Goal: Task Accomplishment & Management: Use online tool/utility

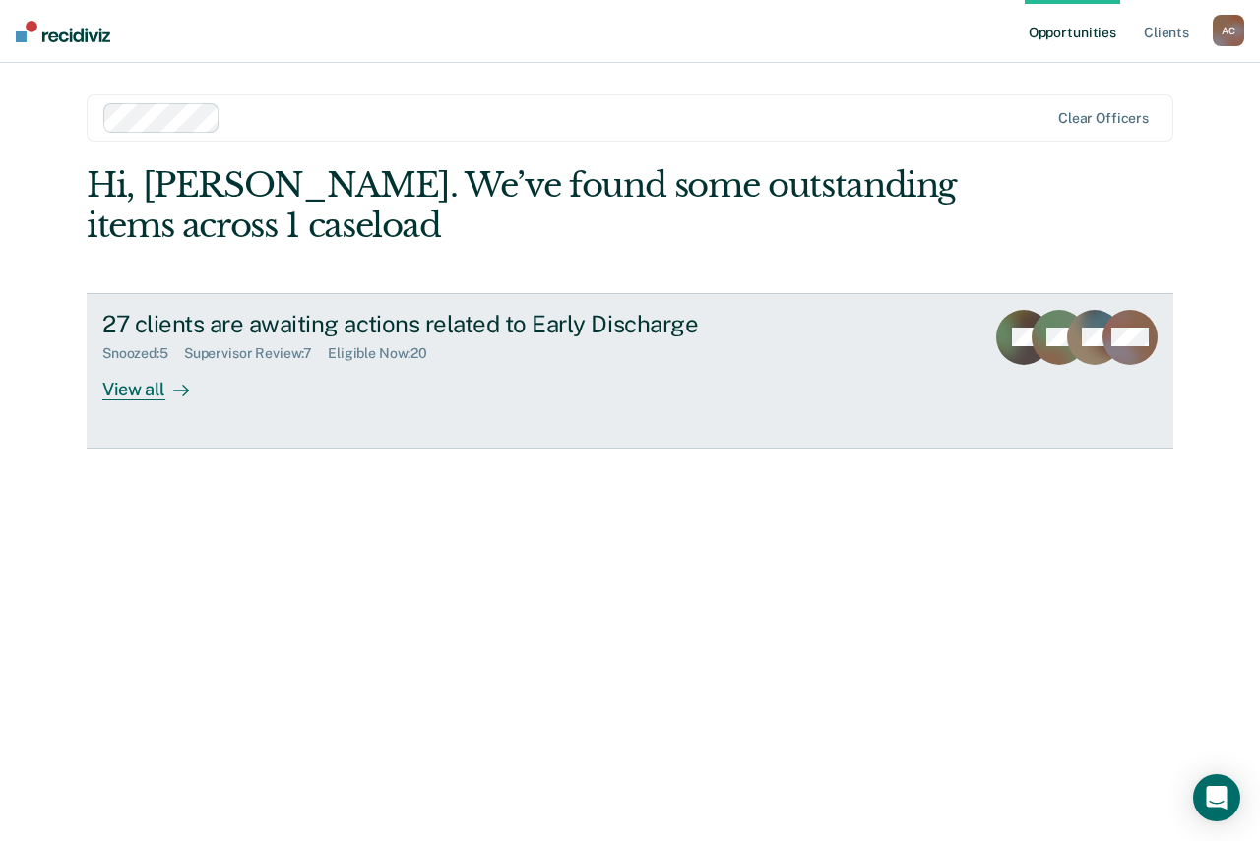
click at [136, 372] on div "View all" at bounding box center [157, 381] width 110 height 38
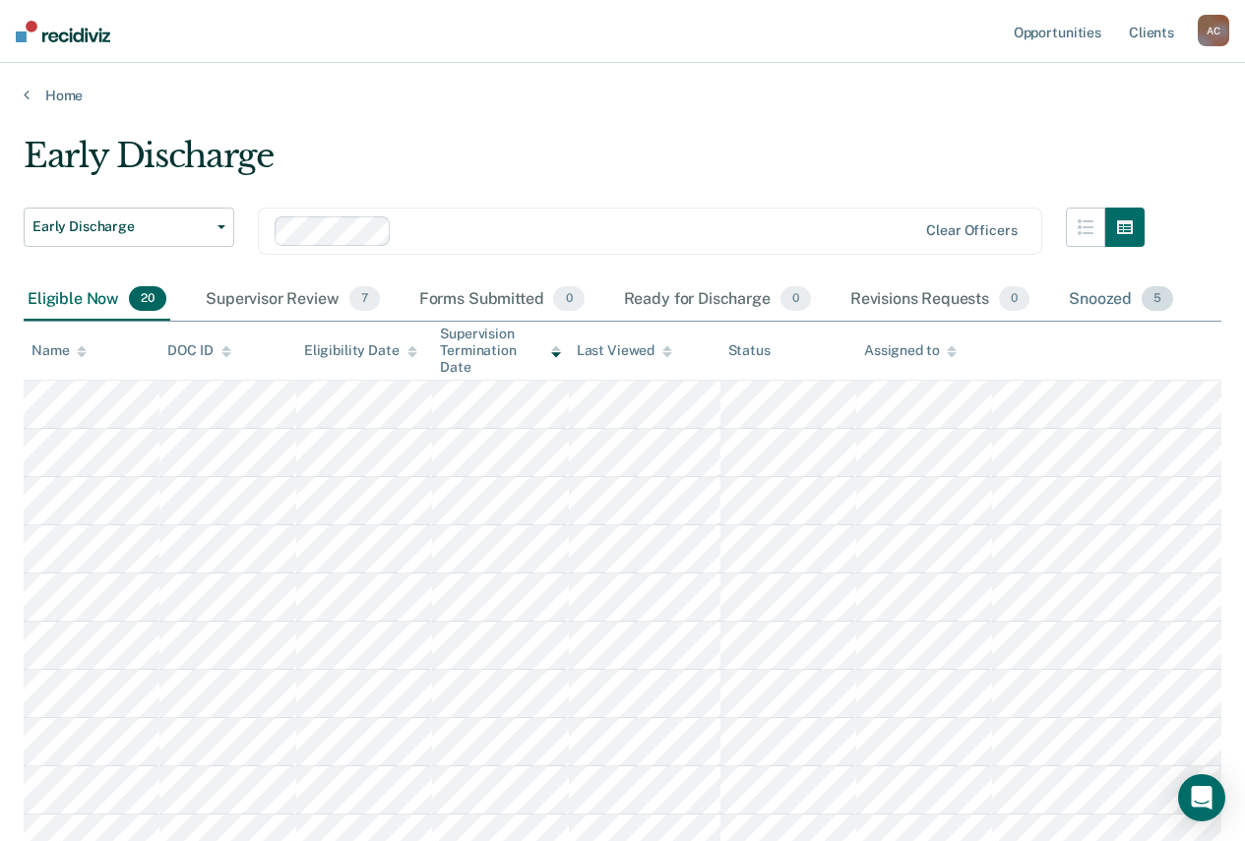
click at [1102, 285] on div "Snoozed 5" at bounding box center [1121, 300] width 112 height 43
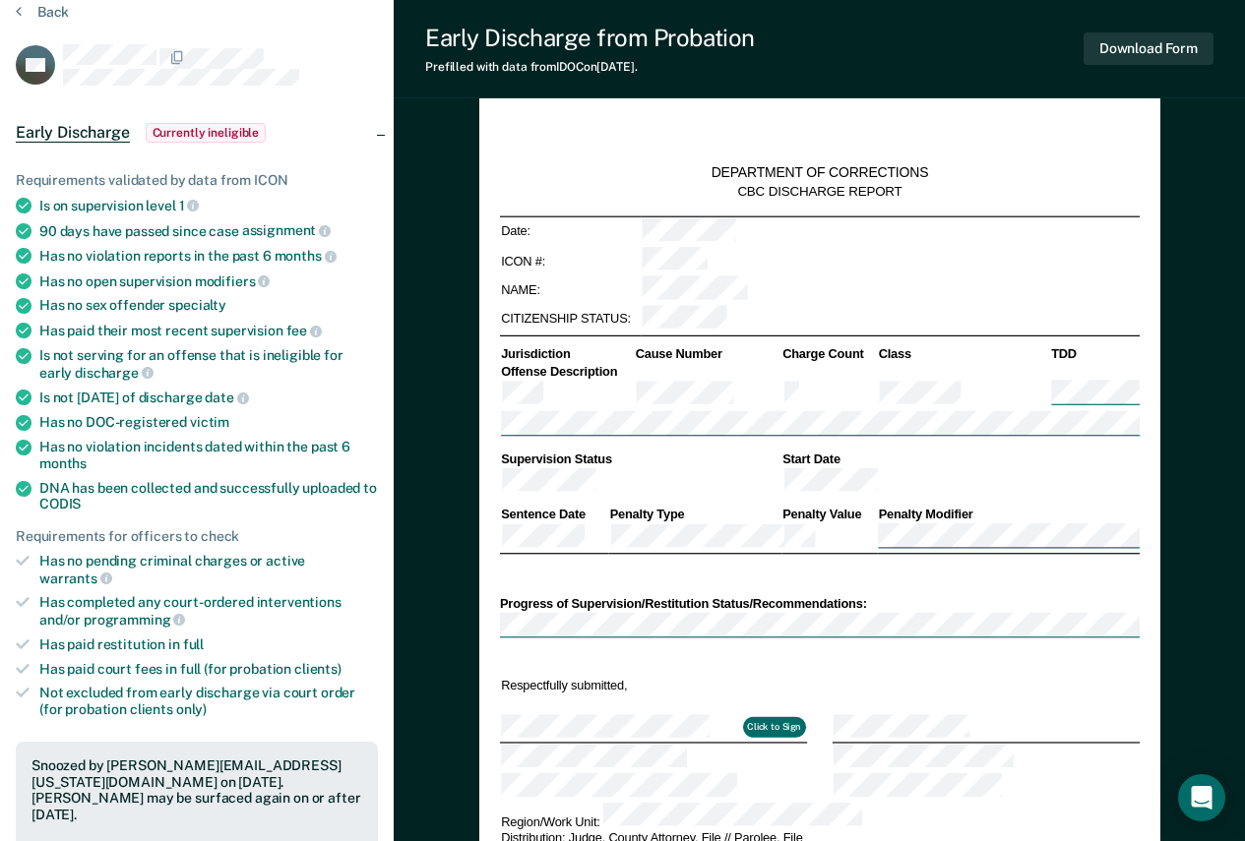
type textarea "x"
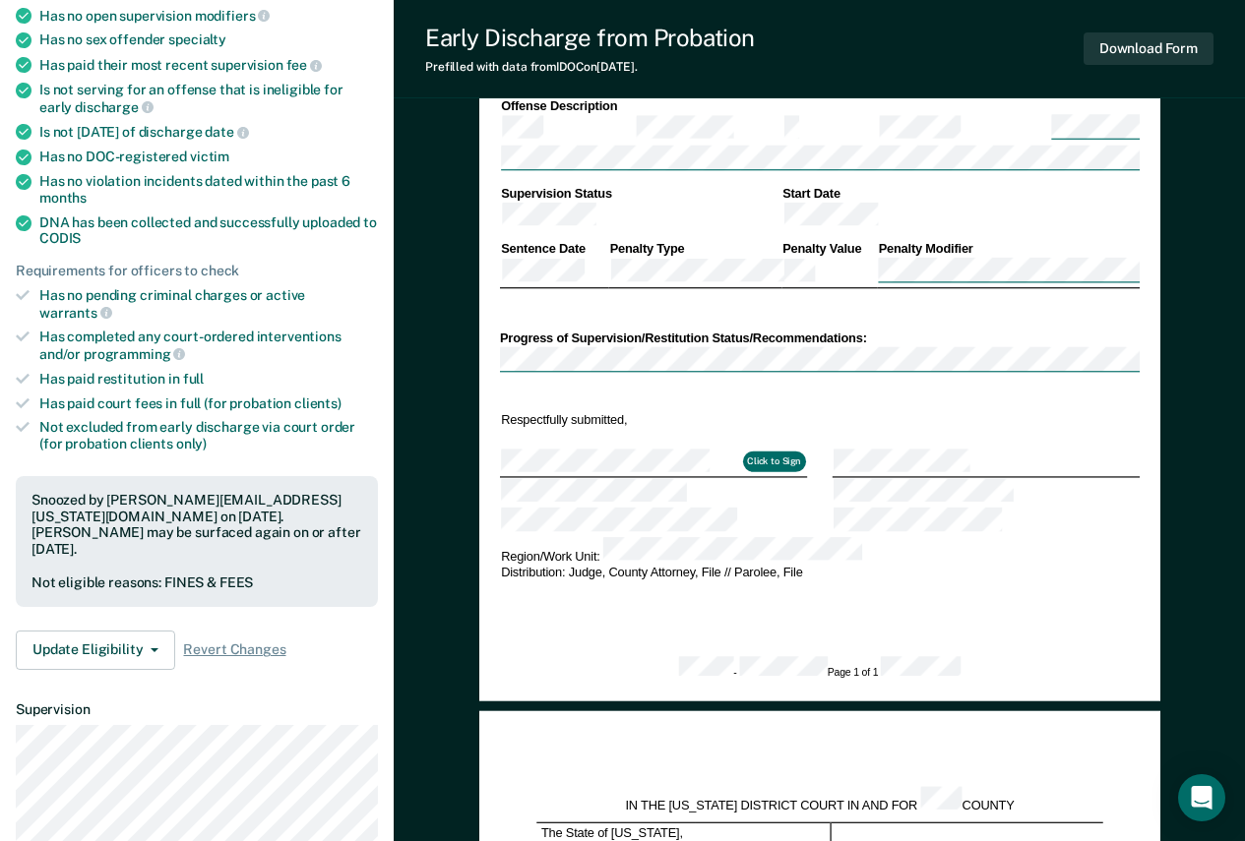
scroll to position [394, 0]
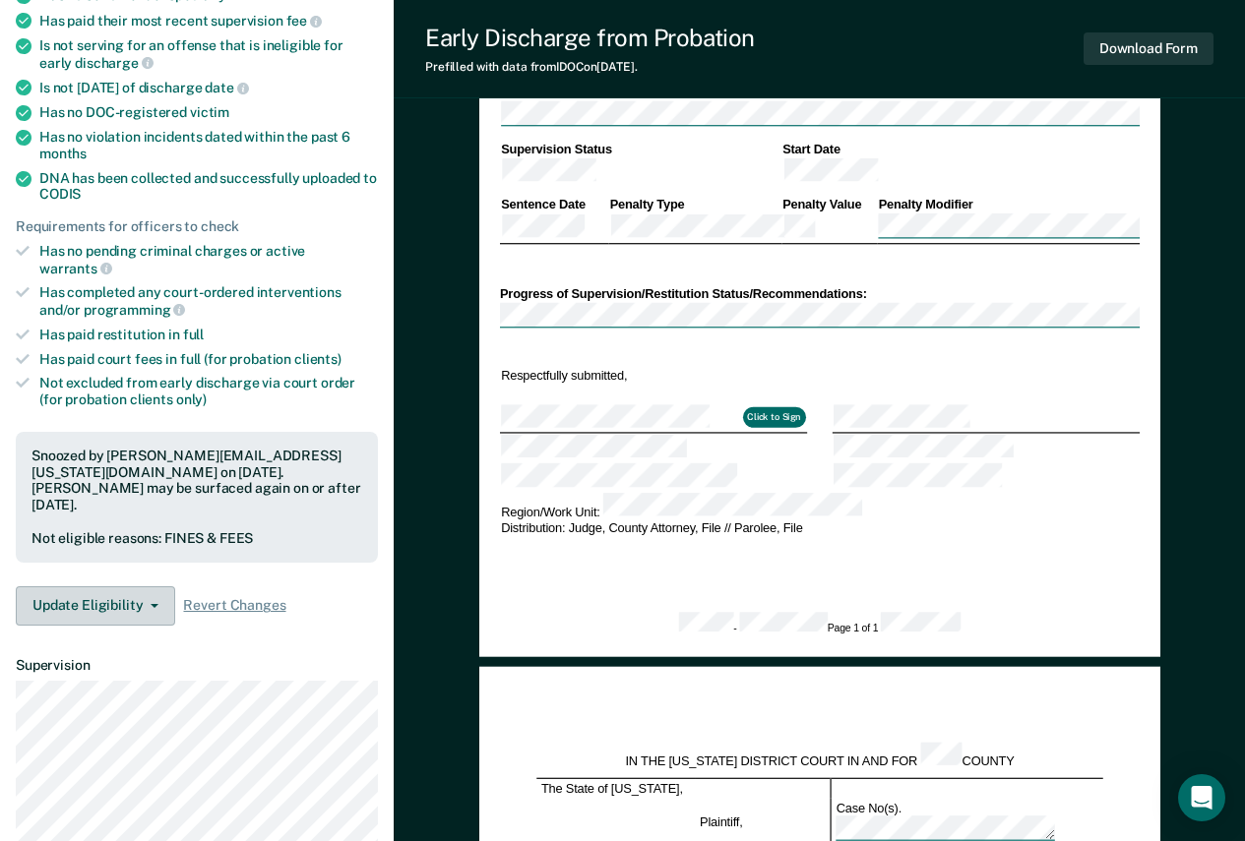
click at [145, 587] on button "Update Eligibility" at bounding box center [95, 606] width 159 height 39
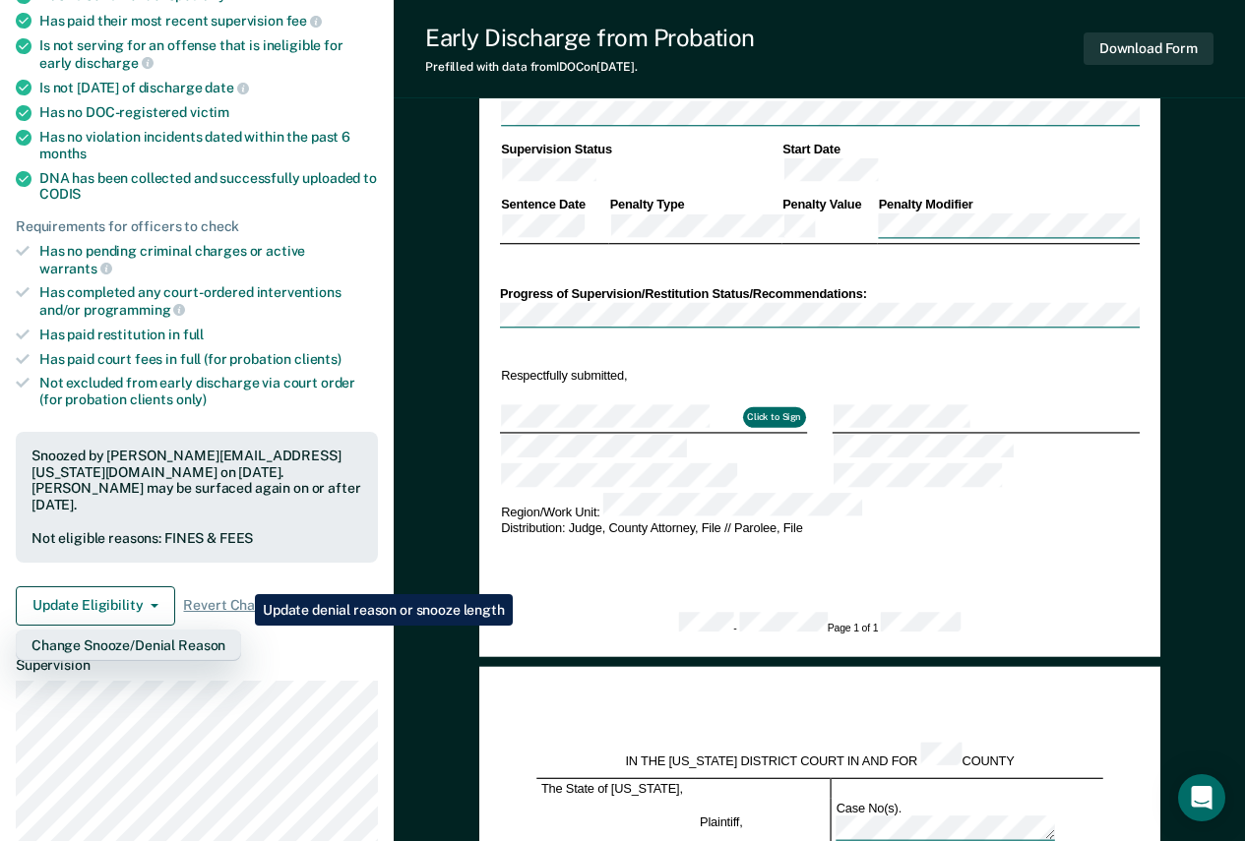
scroll to position [0, 0]
